Goal: Obtain resource: Obtain resource

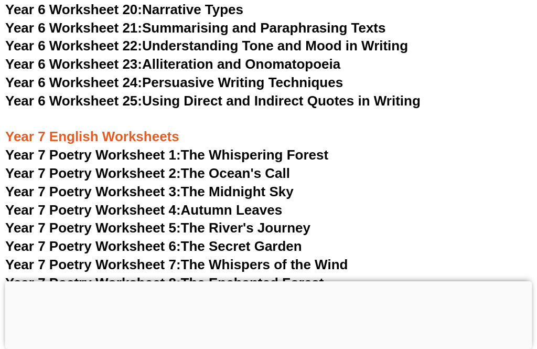
scroll to position [6519, 0]
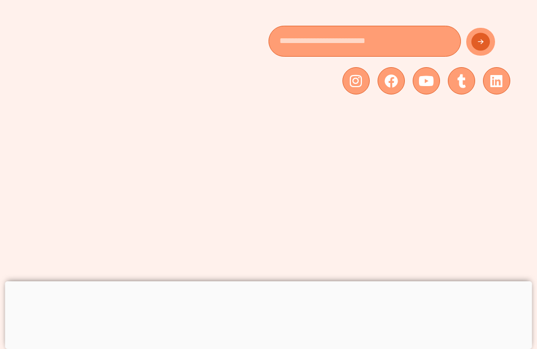
scroll to position [6553, 0]
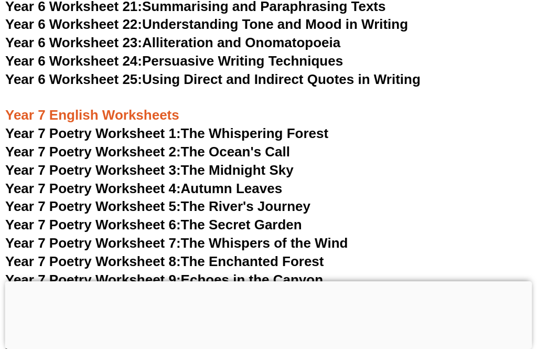
scroll to position [6755, 0]
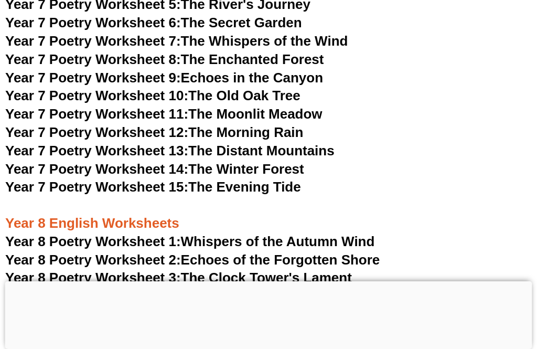
click at [119, 270] on span "Year 8 Poetry Worksheet 3:" at bounding box center [93, 278] width 176 height 16
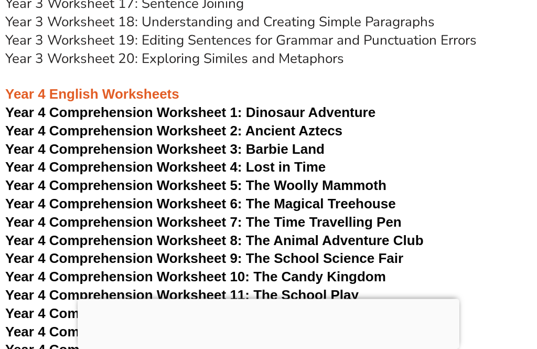
scroll to position [3936, 0]
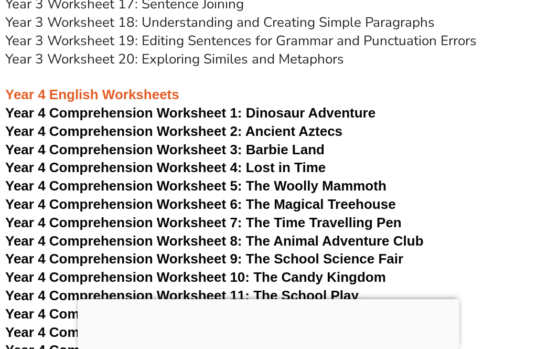
scroll to position [4318, 0]
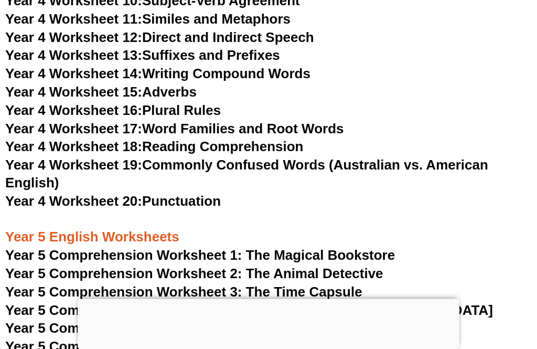
scroll to position [4637, 0]
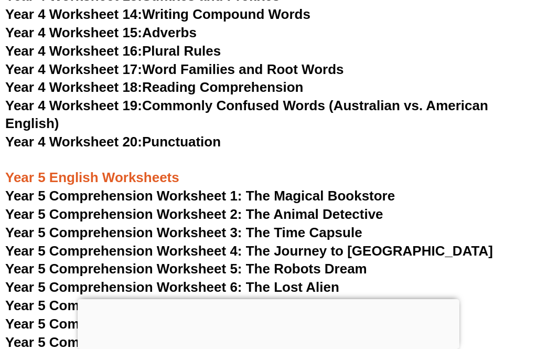
click at [135, 298] on span "Year 5 Comprehension Worksheet 7: The Talking Monkey" at bounding box center [190, 306] width 370 height 16
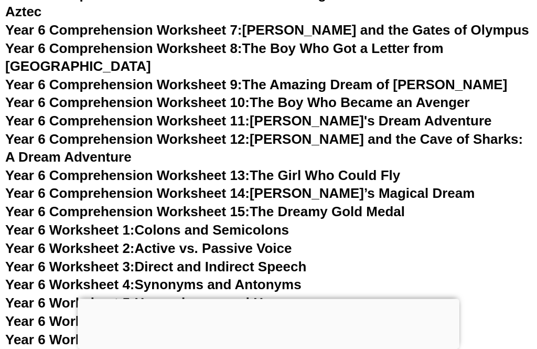
scroll to position [5704, 0]
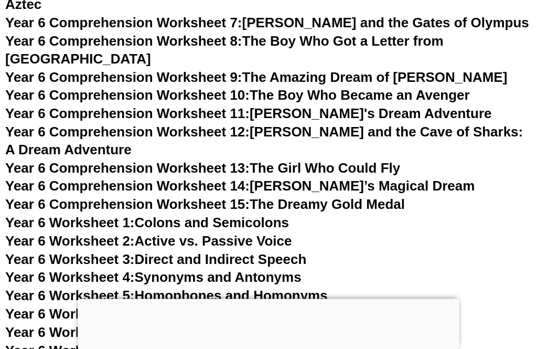
click at [123, 252] on span "Year 6 Worksheet 3:" at bounding box center [70, 260] width 130 height 16
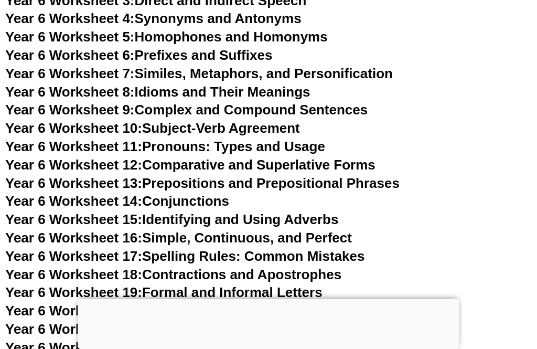
scroll to position [5975, 0]
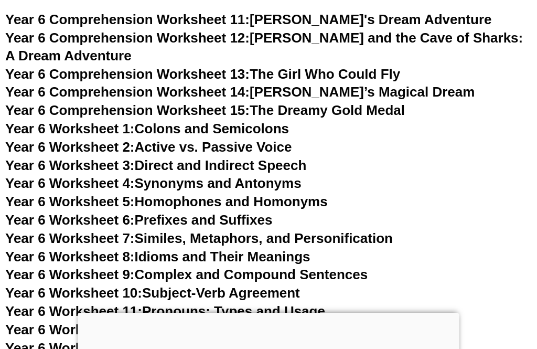
scroll to position [5797, 0]
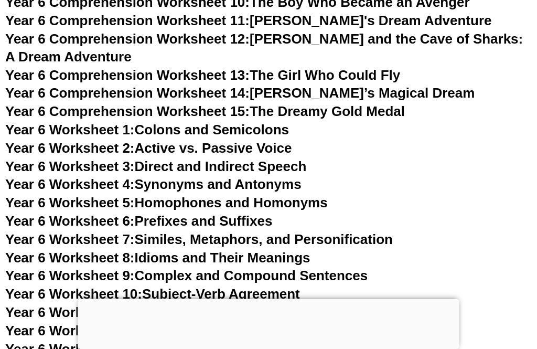
click at [84, 195] on span "Year 6 Worksheet 5:" at bounding box center [70, 203] width 130 height 16
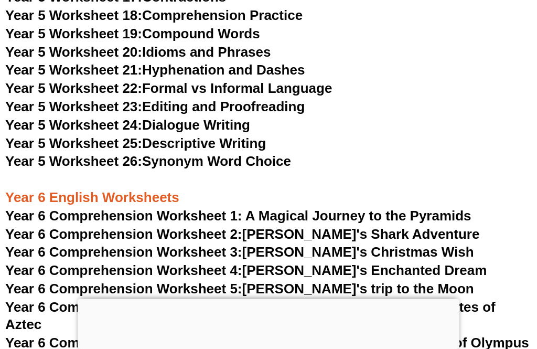
scroll to position [5375, 0]
